Goal: Task Accomplishment & Management: Manage account settings

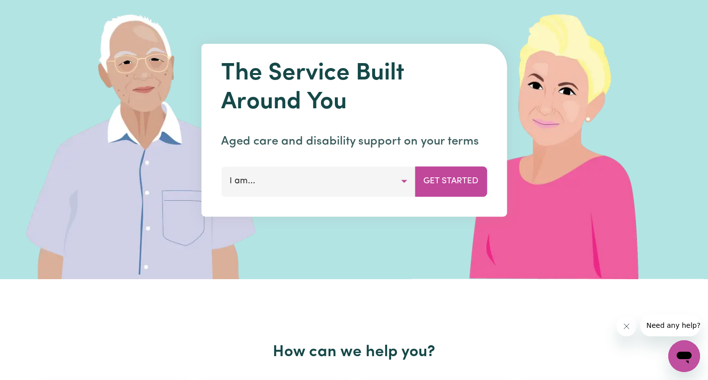
scroll to position [78, 0]
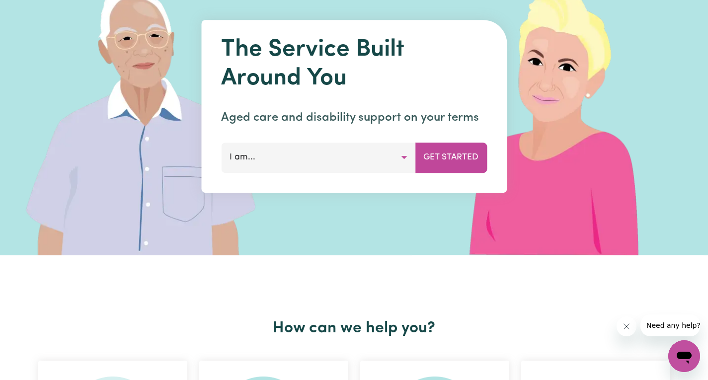
click at [408, 156] on button "I am..." at bounding box center [318, 158] width 194 height 30
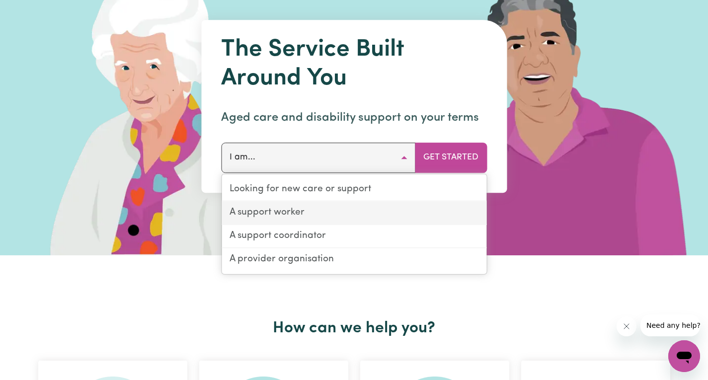
click at [315, 219] on link "A support worker" at bounding box center [354, 213] width 265 height 23
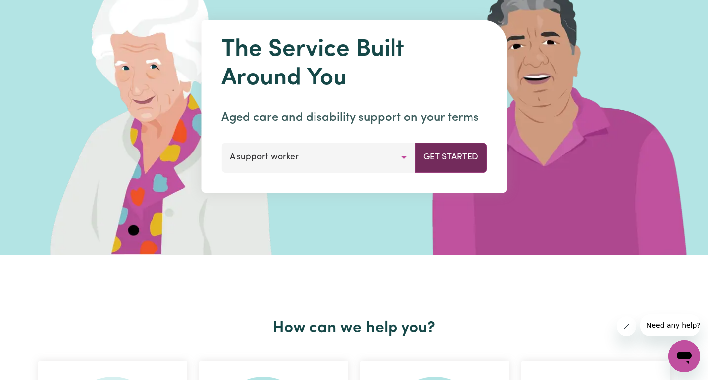
click at [455, 165] on button "Get Started" at bounding box center [451, 158] width 72 height 30
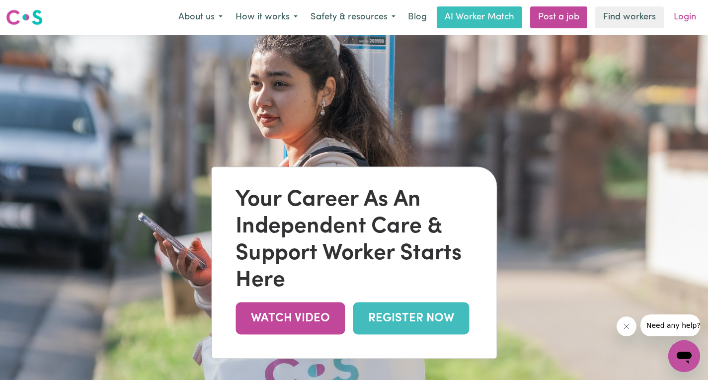
click at [693, 17] on link "Login" at bounding box center [685, 17] width 34 height 22
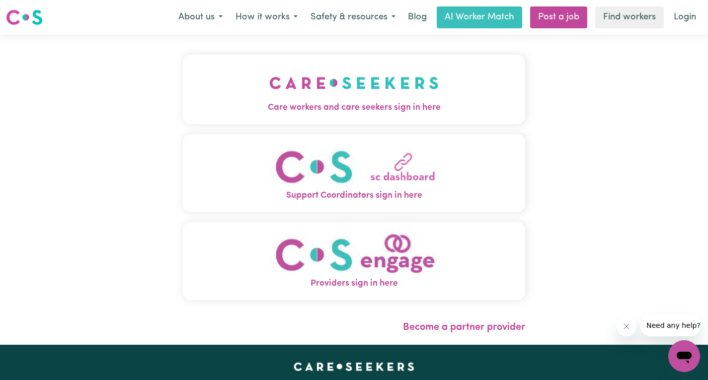
click at [410, 100] on img "Care workers and care seekers sign in here" at bounding box center [353, 83] width 169 height 37
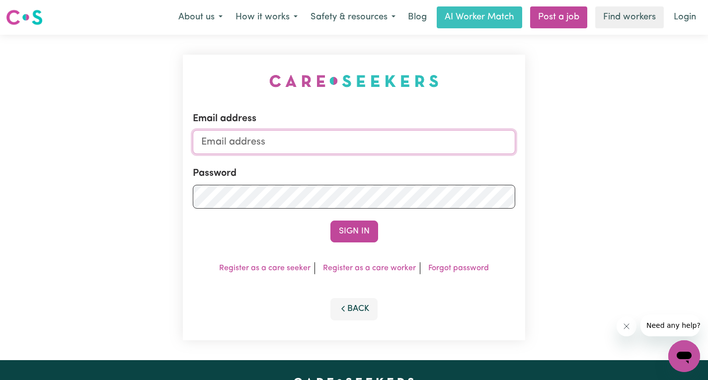
click at [316, 140] on input "Email address" at bounding box center [354, 142] width 323 height 24
click at [272, 146] on input "Email address" at bounding box center [354, 142] width 323 height 24
type input "[EMAIL_ADDRESS][DOMAIN_NAME]"
click at [460, 269] on link "Forgot password" at bounding box center [458, 268] width 61 height 8
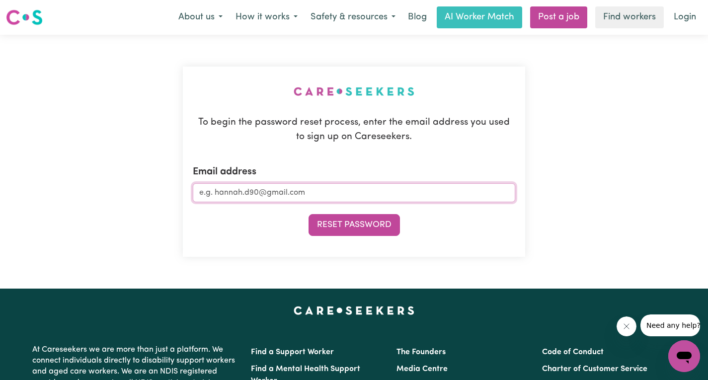
click at [303, 190] on input "Email address" at bounding box center [354, 192] width 323 height 19
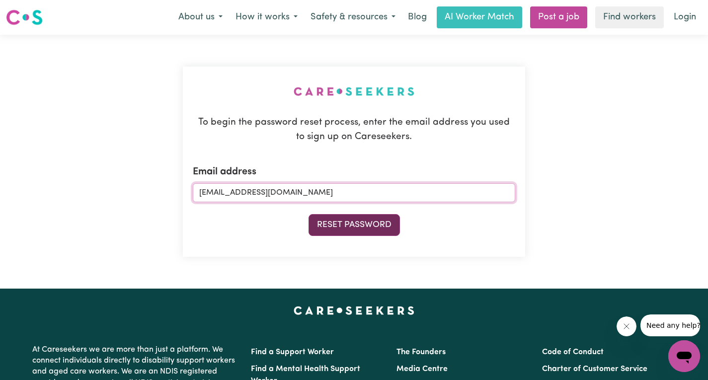
type input "[EMAIL_ADDRESS][DOMAIN_NAME]"
click at [348, 215] on button "Reset Password" at bounding box center [354, 225] width 91 height 22
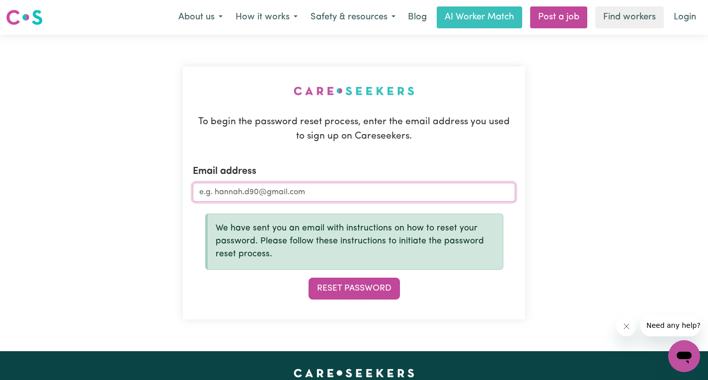
click at [276, 188] on input "Email address" at bounding box center [354, 192] width 323 height 19
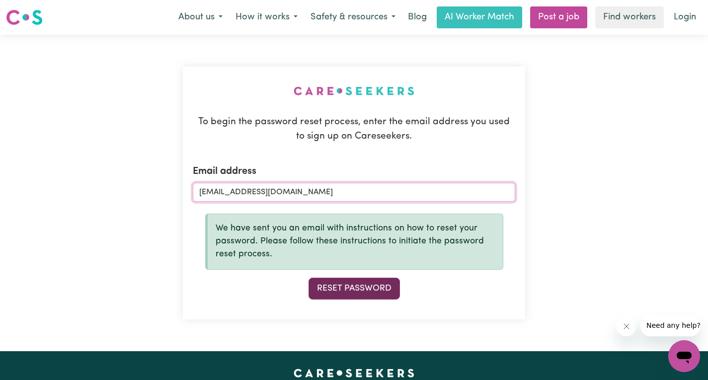
type input "[EMAIL_ADDRESS][DOMAIN_NAME]"
click at [353, 288] on button "Reset Password" at bounding box center [354, 289] width 91 height 22
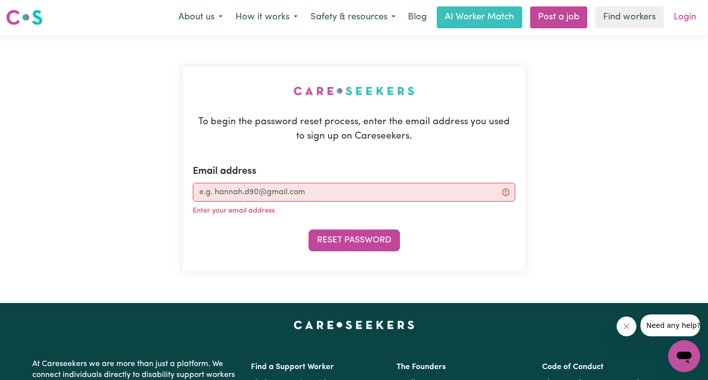
click at [699, 18] on link "Login" at bounding box center [685, 17] width 34 height 22
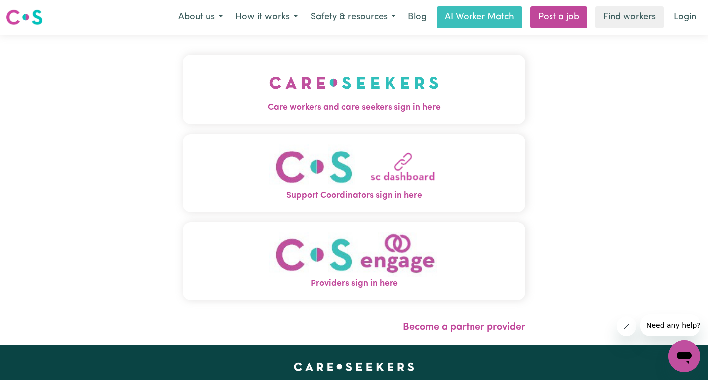
click at [431, 94] on img "Care workers and care seekers sign in here" at bounding box center [353, 83] width 169 height 37
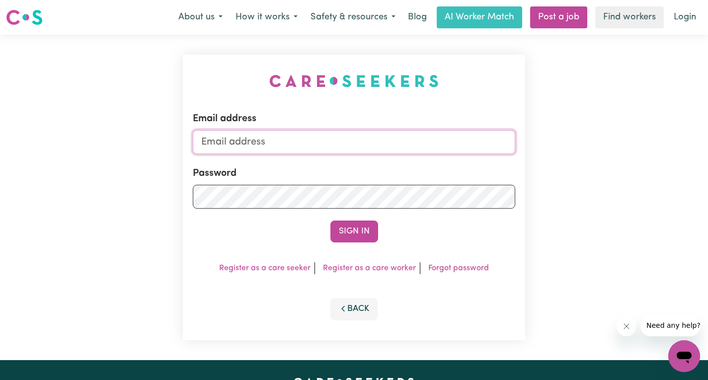
click at [339, 149] on input "Email address" at bounding box center [354, 142] width 323 height 24
click at [287, 144] on input "Email address" at bounding box center [354, 142] width 323 height 24
type input "[EMAIL_ADDRESS][DOMAIN_NAME]"
click at [330, 221] on button "Sign In" at bounding box center [354, 232] width 48 height 22
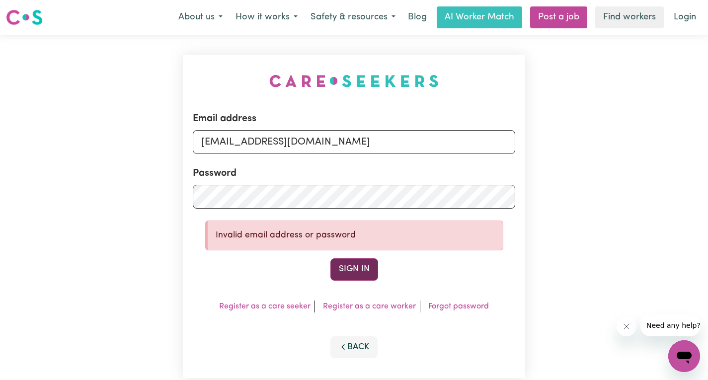
click at [358, 267] on button "Sign In" at bounding box center [354, 269] width 48 height 22
click at [209, 20] on button "About us" at bounding box center [200, 17] width 57 height 21
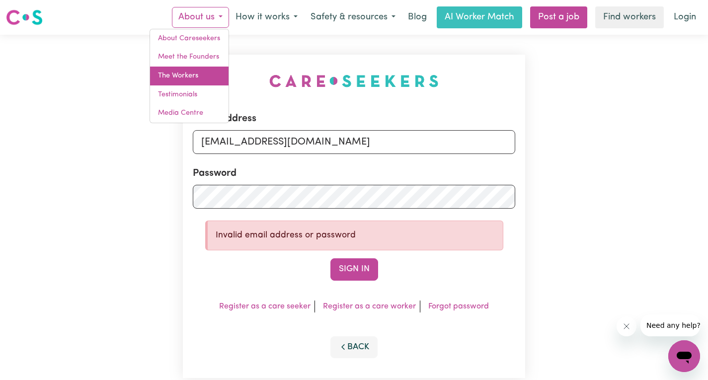
click at [198, 74] on link "The Workers" at bounding box center [189, 76] width 79 height 19
